Goal: Information Seeking & Learning: Find specific page/section

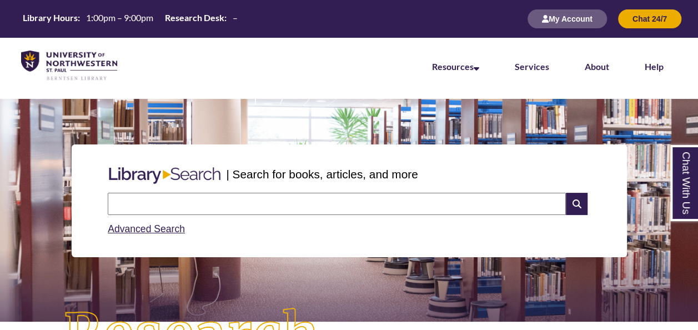
click at [283, 207] on input "text" at bounding box center [337, 204] width 458 height 22
type input "********"
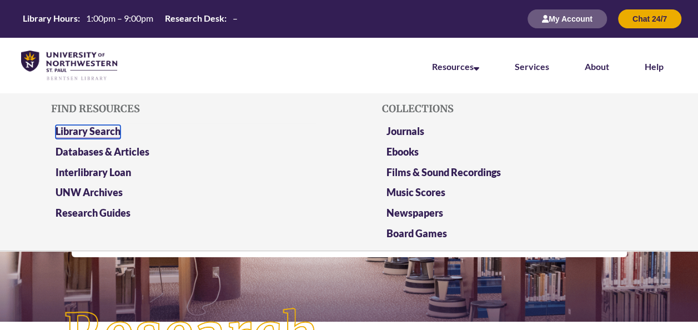
click at [93, 125] on link "Library Search" at bounding box center [88, 132] width 65 height 14
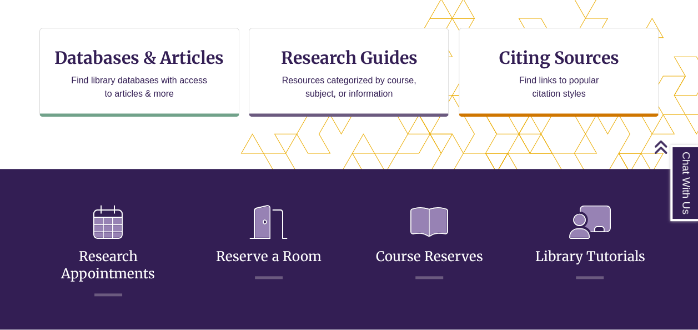
scroll to position [371, 0]
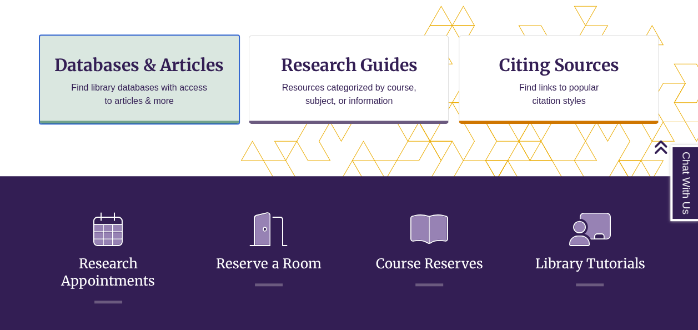
click at [135, 88] on p "Find library databases with access to articles & more" at bounding box center [139, 94] width 145 height 27
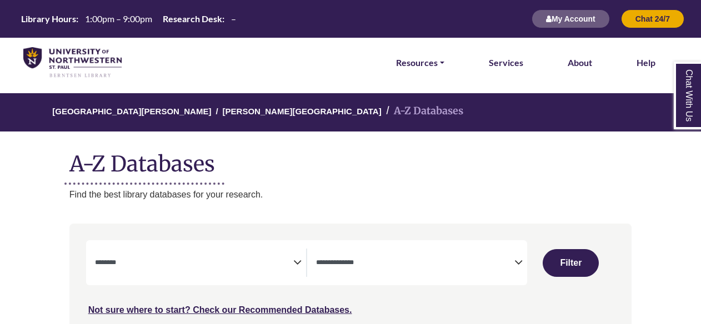
select select "Database Subject Filter"
select select "Database Types Filter"
select select "Database Subject Filter"
select select "Database Types Filter"
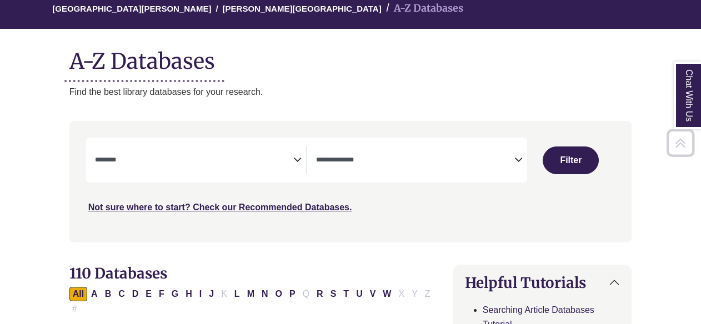
scroll to position [89, 0]
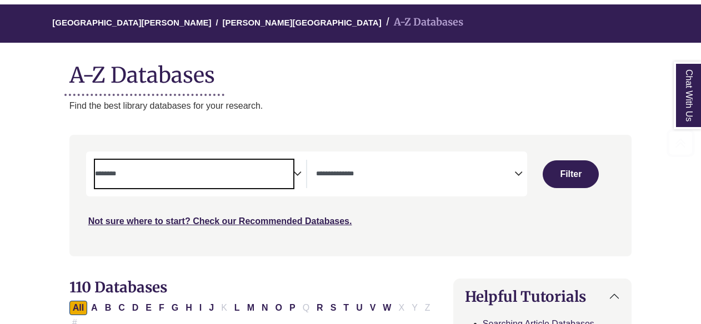
click at [178, 183] on span "Search filters" at bounding box center [194, 174] width 198 height 28
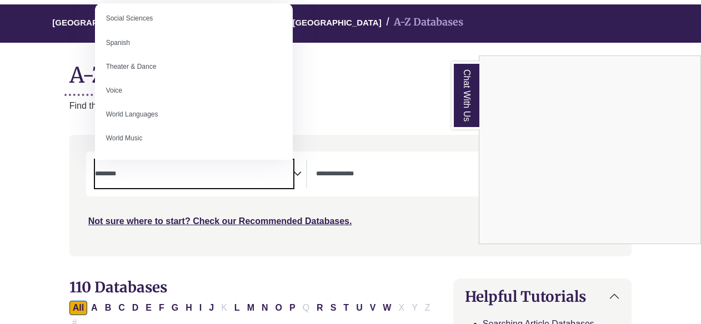
scroll to position [864, 0]
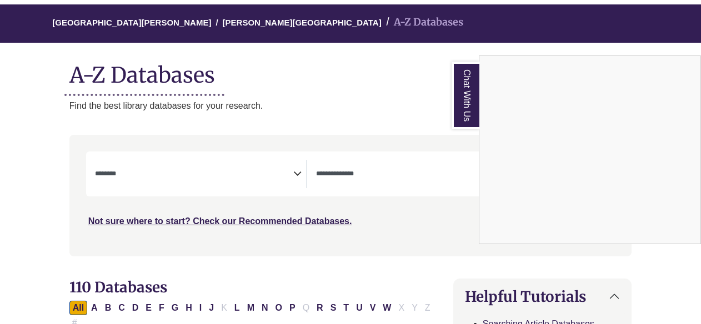
click at [396, 120] on div "Chat With Us" at bounding box center [350, 162] width 701 height 324
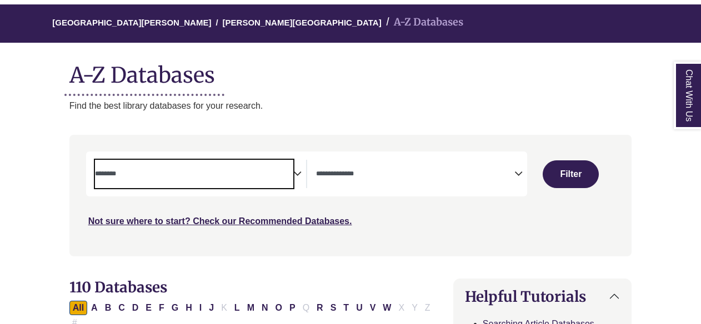
click at [164, 178] on textarea "Search" at bounding box center [194, 174] width 198 height 9
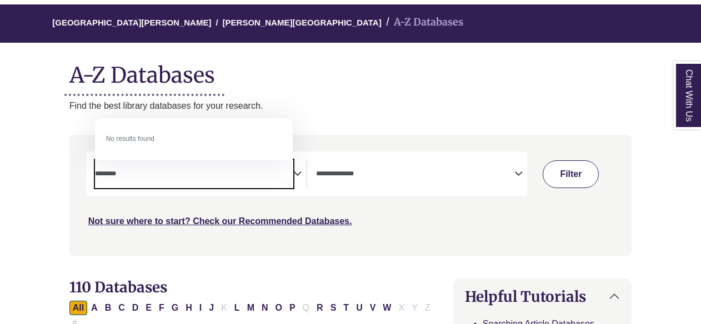
type textarea "********"
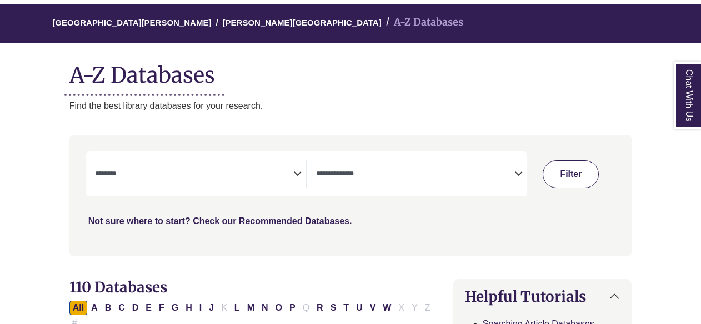
click at [570, 181] on button "Filter" at bounding box center [570, 174] width 56 height 28
select select "Database Subject Filter"
select select "Database Types Filter"
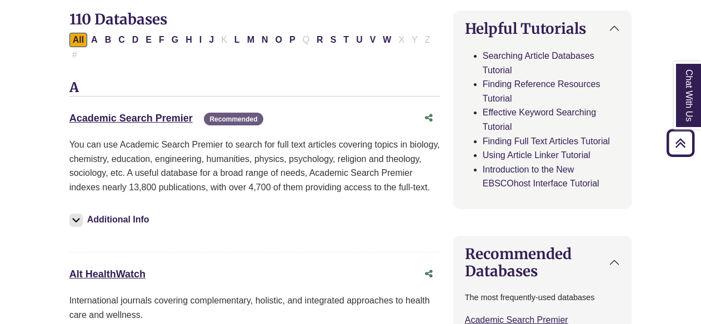
scroll to position [329, 0]
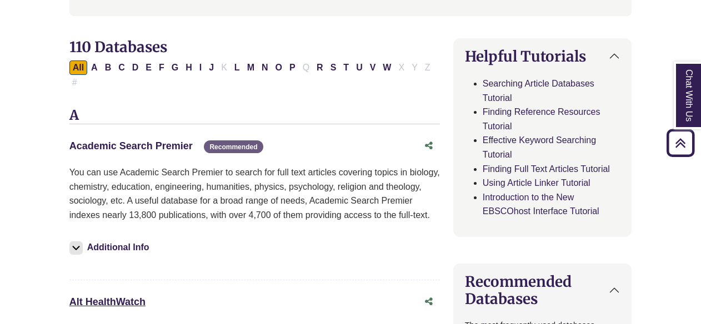
click at [149, 140] on link "Academic Search Premier This link opens in a new window" at bounding box center [130, 145] width 123 height 11
